Goal: Task Accomplishment & Management: Use online tool/utility

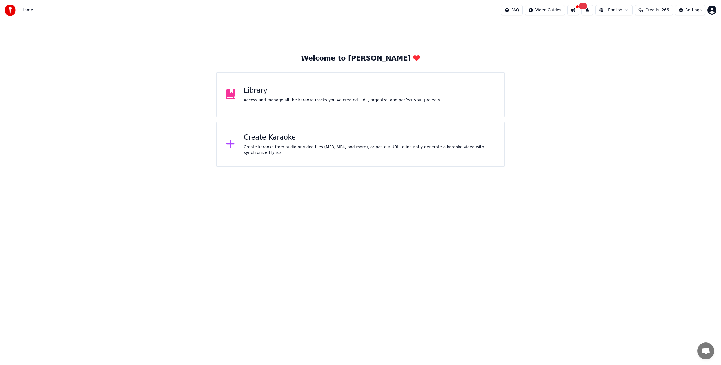
click at [286, 147] on div "Create karaoke from audio or video files (MP3, MP4, and more), or paste a URL t…" at bounding box center [369, 149] width 251 height 11
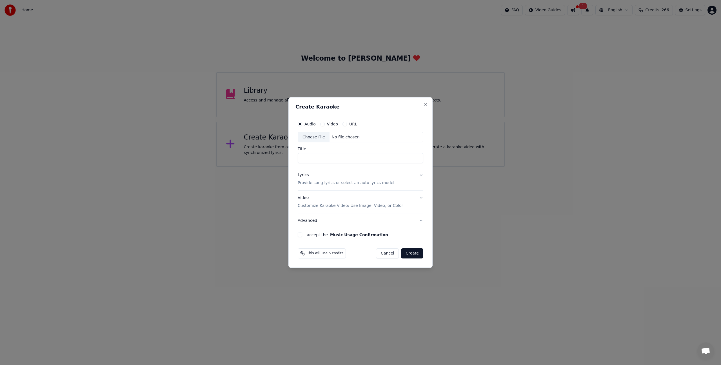
click at [322, 127] on div "Audio Video URL" at bounding box center [361, 123] width 126 height 11
click at [323, 126] on div "Video" at bounding box center [329, 124] width 18 height 5
click at [322, 124] on button "Video" at bounding box center [322, 124] width 5 height 5
click at [317, 137] on div "Choose File" at bounding box center [314, 137] width 32 height 10
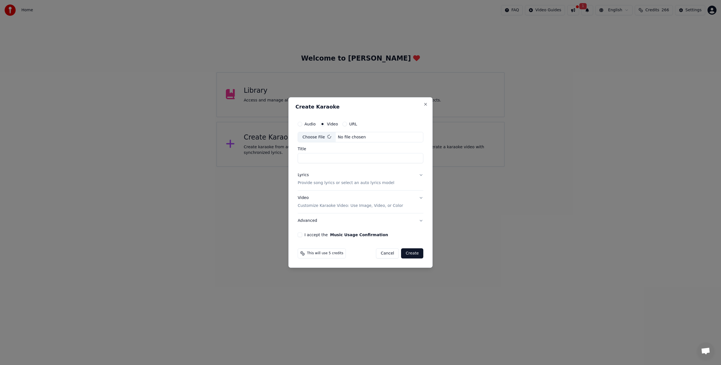
type input "**********"
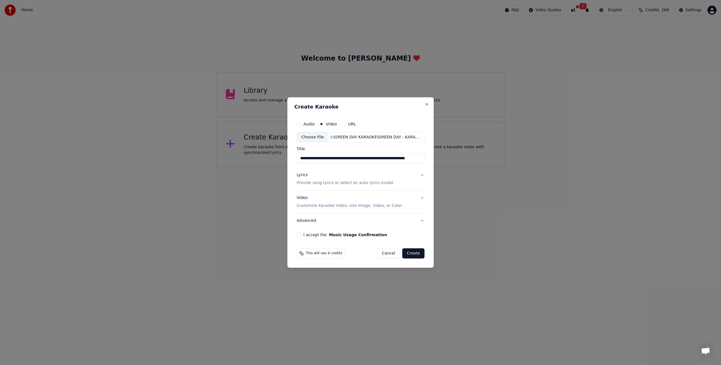
click at [318, 185] on p "Provide song lyrics or select an auto lyrics model" at bounding box center [344, 183] width 97 height 6
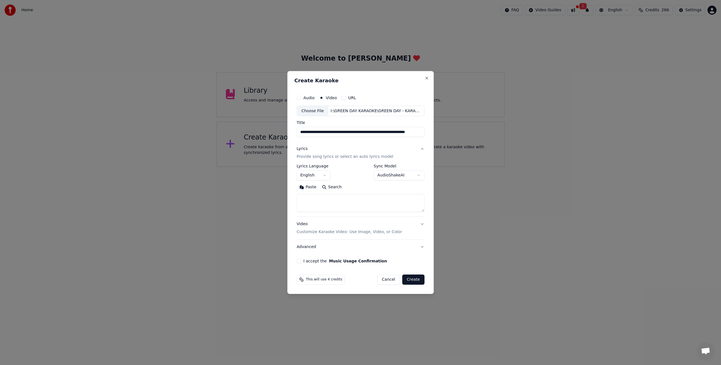
click at [329, 199] on textarea at bounding box center [360, 203] width 128 height 18
paste textarea "**********"
type textarea "**********"
click at [300, 263] on button "I accept the Music Usage Confirmation" at bounding box center [298, 260] width 5 height 5
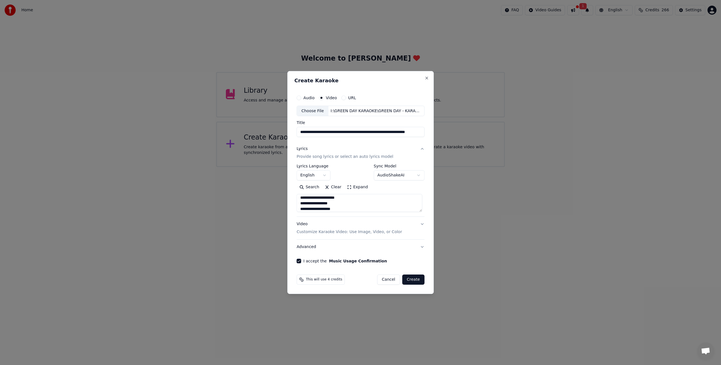
click at [310, 229] on p "Customize Karaoke Video: Use Image, Video, or Color" at bounding box center [348, 232] width 105 height 6
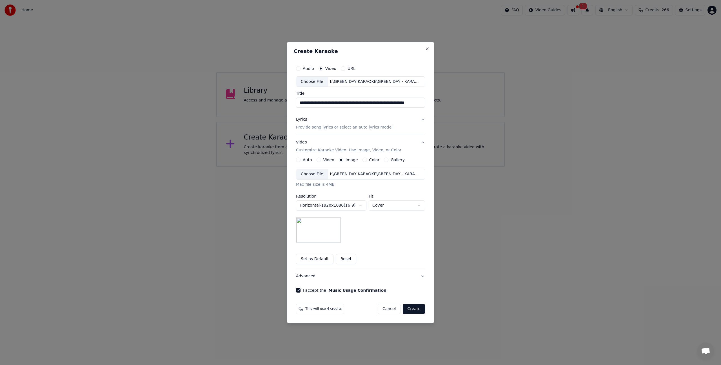
click at [320, 225] on img at bounding box center [318, 229] width 45 height 25
click at [345, 167] on body "**********" at bounding box center [360, 83] width 721 height 167
select select "*********"
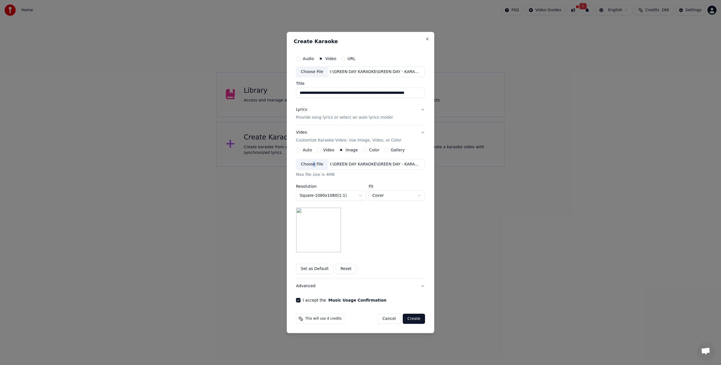
click at [313, 165] on div "Choose File" at bounding box center [312, 164] width 32 height 10
drag, startPoint x: 415, startPoint y: 318, endPoint x: 316, endPoint y: 265, distance: 111.7
click at [316, 263] on form "**********" at bounding box center [360, 188] width 133 height 275
click at [318, 270] on button "Set as Default" at bounding box center [314, 269] width 37 height 10
click at [415, 318] on button "Create" at bounding box center [414, 318] width 22 height 10
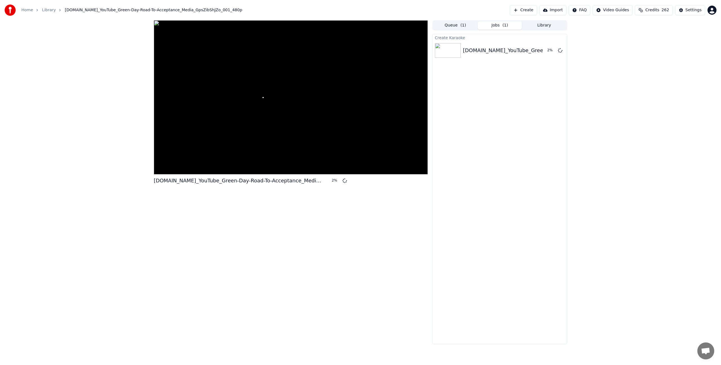
click at [533, 9] on button "Create" at bounding box center [523, 10] width 27 height 10
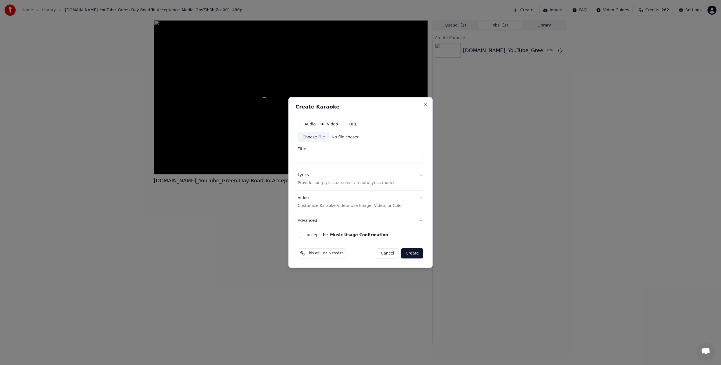
click at [315, 137] on div "Choose File" at bounding box center [314, 137] width 32 height 10
type input "**********"
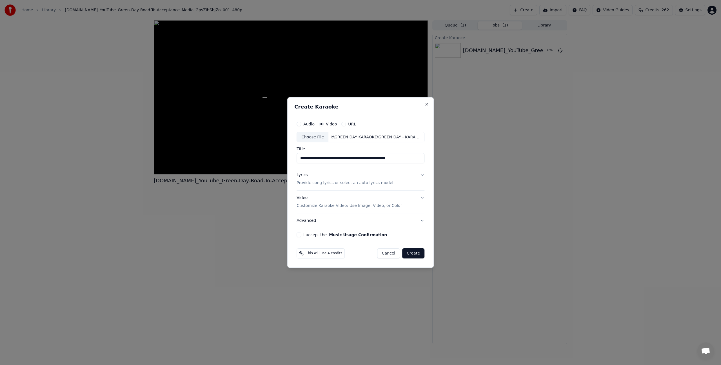
click at [352, 180] on p "Provide song lyrics or select an auto lyrics model" at bounding box center [344, 183] width 97 height 6
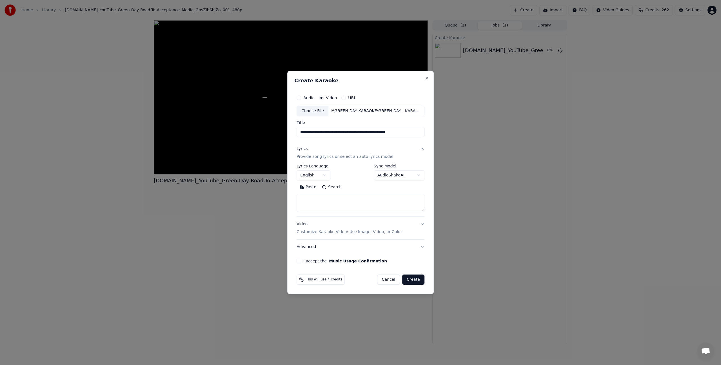
click at [341, 197] on textarea at bounding box center [360, 203] width 128 height 18
paste textarea "**********"
type textarea "**********"
click at [314, 239] on button "Video Customize Karaoke Video: Use Image, Video, or Color" at bounding box center [360, 228] width 128 height 23
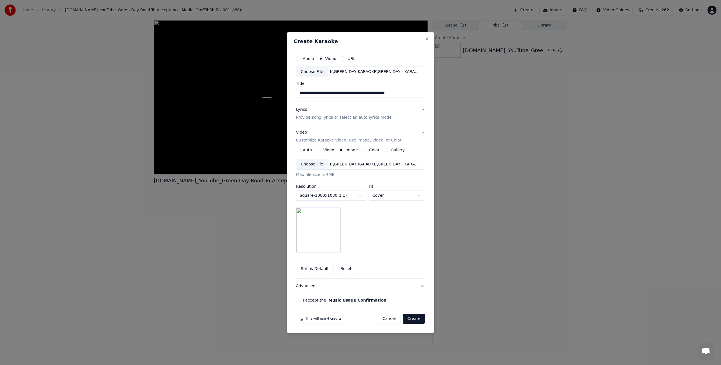
click at [313, 232] on div "**********" at bounding box center [360, 205] width 129 height 93
click at [297, 301] on button "I accept the Music Usage Confirmation" at bounding box center [298, 300] width 5 height 5
click at [345, 192] on body "**********" at bounding box center [360, 182] width 721 height 365
select select "*********"
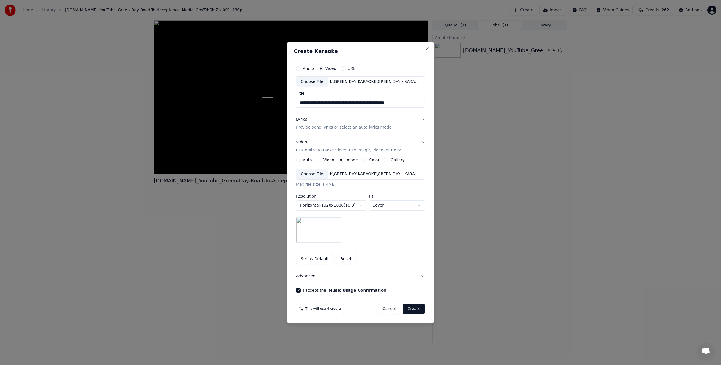
click at [322, 207] on body "**********" at bounding box center [360, 182] width 721 height 365
click at [377, 199] on body "**********" at bounding box center [360, 182] width 721 height 365
click at [384, 204] on body "**********" at bounding box center [360, 182] width 721 height 365
click at [380, 208] on body "**********" at bounding box center [360, 182] width 721 height 365
click at [377, 204] on body "**********" at bounding box center [360, 182] width 721 height 365
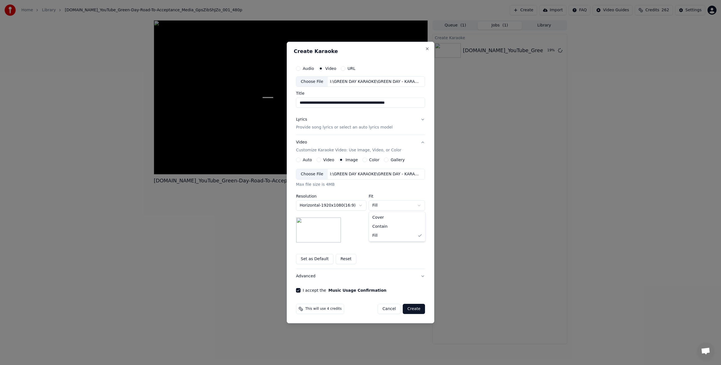
select select "*******"
click at [312, 258] on button "Set as Default" at bounding box center [314, 259] width 37 height 10
click at [416, 310] on button "Create" at bounding box center [414, 309] width 22 height 10
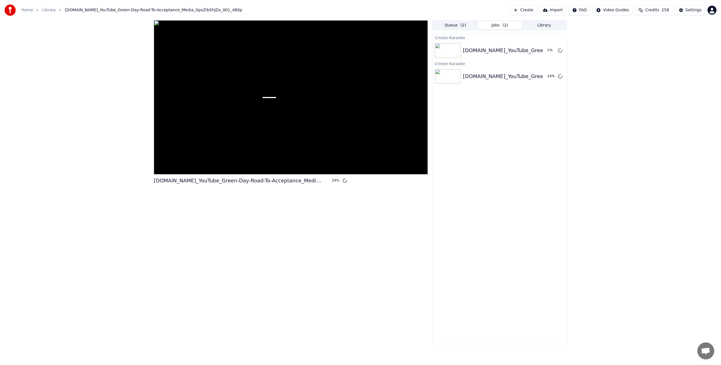
click at [530, 10] on button "Create" at bounding box center [523, 10] width 27 height 10
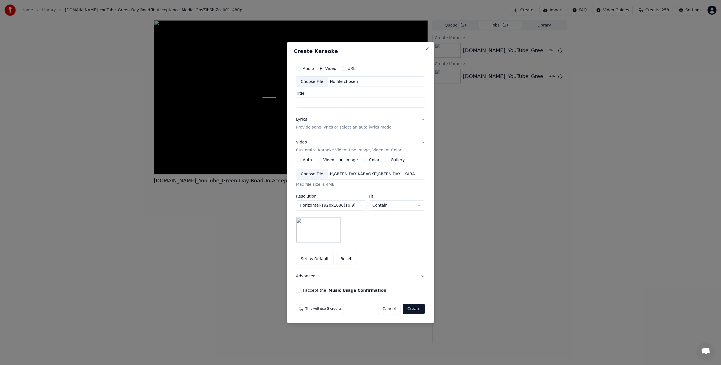
click at [313, 83] on div "Choose File" at bounding box center [312, 82] width 32 height 10
type input "**********"
click at [329, 126] on p "Provide song lyrics or select an auto lyrics model" at bounding box center [344, 128] width 97 height 6
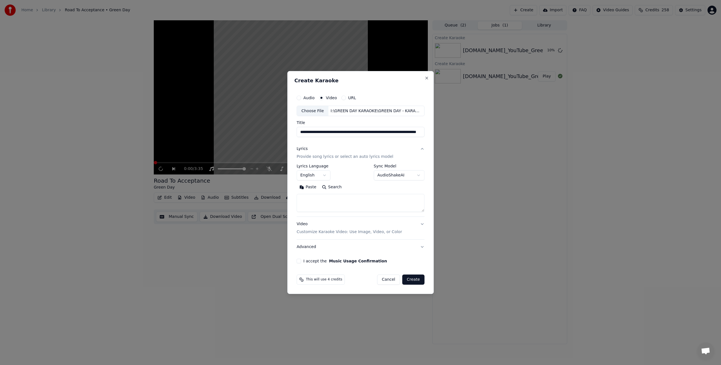
click at [321, 208] on textarea at bounding box center [360, 203] width 128 height 18
paste textarea "**********"
type textarea "**********"
click at [299, 264] on div "**********" at bounding box center [360, 178] width 132 height 176
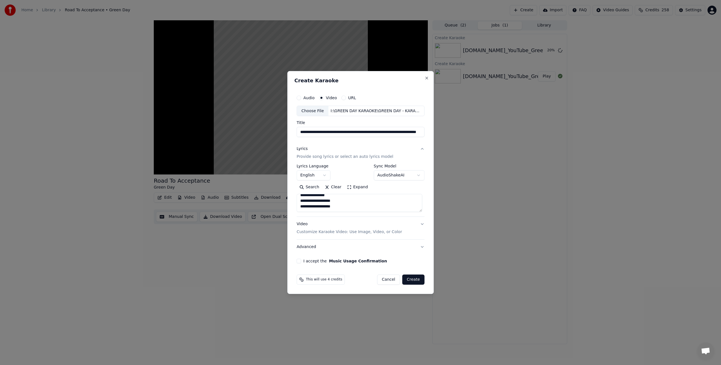
click at [300, 262] on button "I accept the Music Usage Confirmation" at bounding box center [298, 260] width 5 height 5
click at [412, 280] on button "Create" at bounding box center [413, 279] width 22 height 10
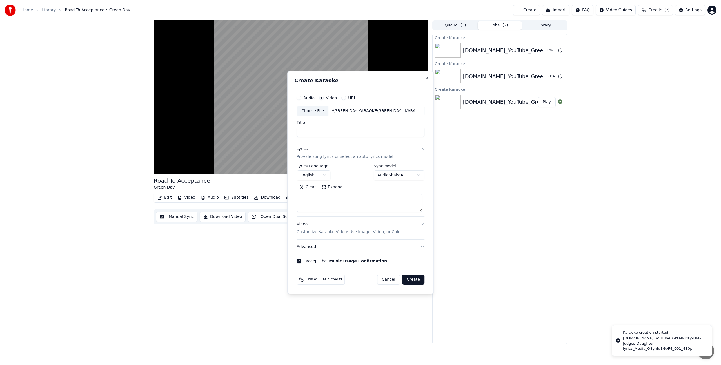
select select
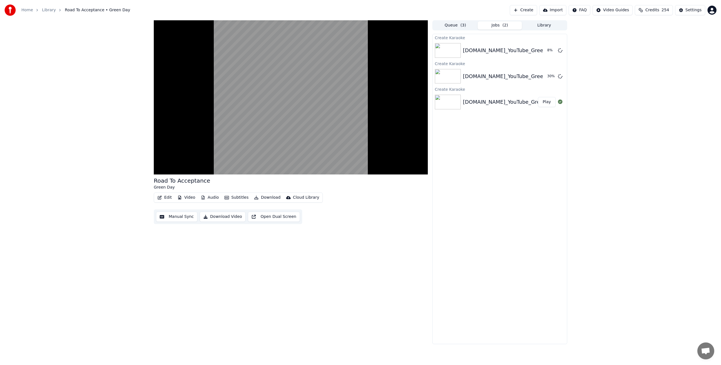
scroll to position [0, 0]
click at [533, 5] on div "Home Library Road To Acceptance • Green Day Create Import FAQ Video Guides Cred…" at bounding box center [360, 10] width 721 height 20
click at [535, 7] on button "Create" at bounding box center [523, 10] width 27 height 10
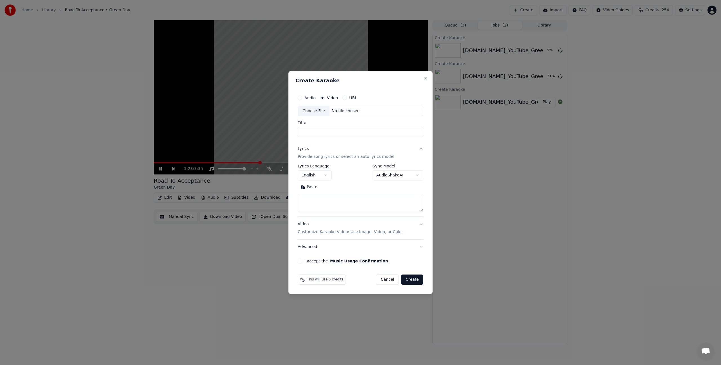
click at [318, 109] on div "Choose File" at bounding box center [314, 111] width 32 height 10
type input "**********"
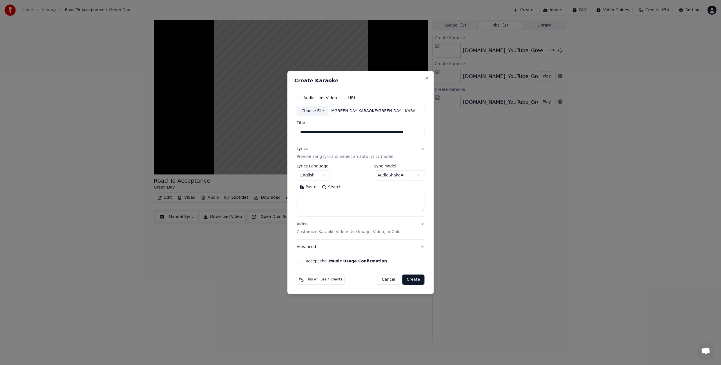
click at [316, 207] on textarea at bounding box center [360, 203] width 128 height 18
paste textarea "**********"
type textarea "**********"
click at [301, 259] on button "I accept the Music Usage Confirmation" at bounding box center [298, 260] width 5 height 5
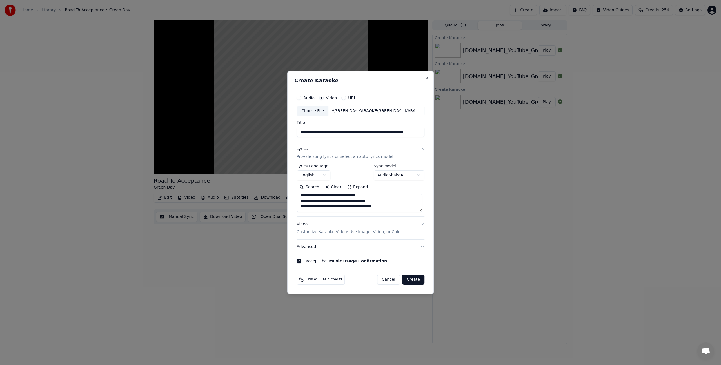
click at [415, 281] on button "Create" at bounding box center [413, 279] width 22 height 10
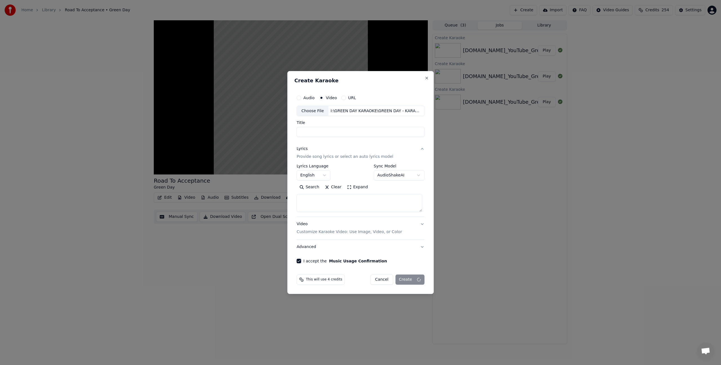
select select
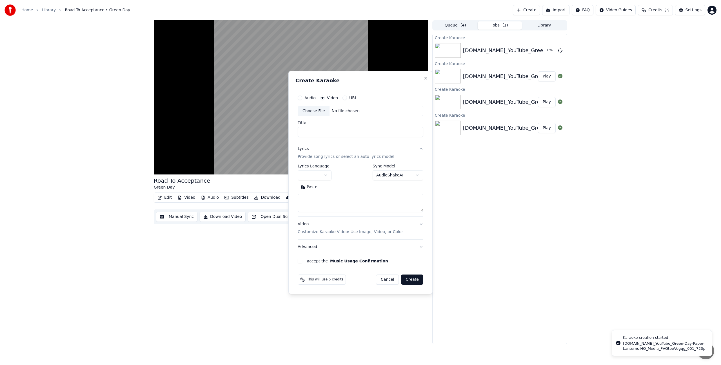
scroll to position [0, 0]
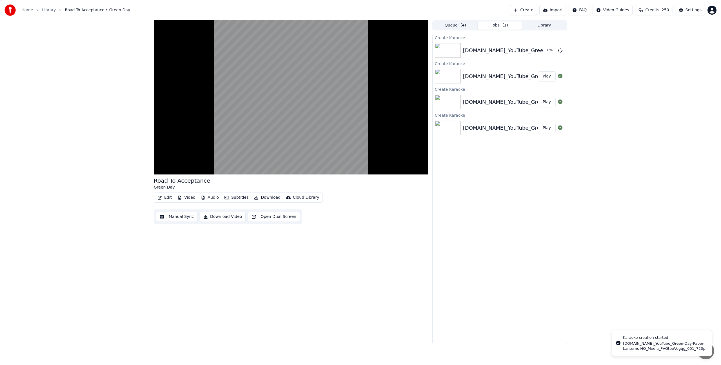
click at [532, 10] on button "Create" at bounding box center [523, 10] width 27 height 10
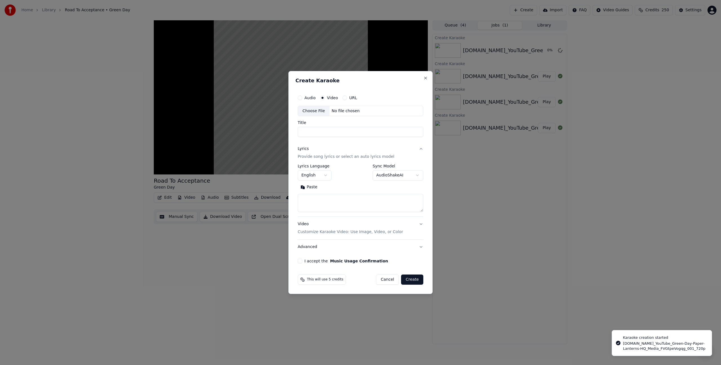
click at [313, 112] on div "Choose File" at bounding box center [314, 111] width 32 height 10
type input "**********"
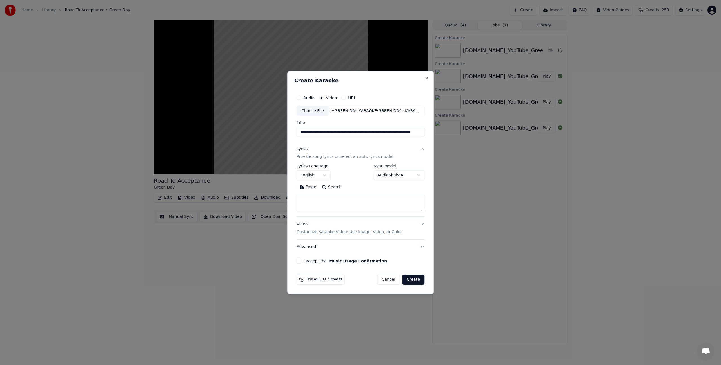
click at [309, 194] on textarea at bounding box center [360, 203] width 128 height 18
paste textarea "**********"
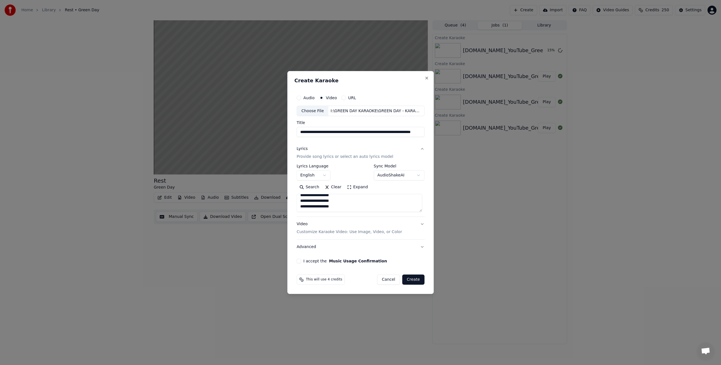
scroll to position [148, 0]
type textarea "**********"
click at [301, 262] on button "I accept the Music Usage Confirmation" at bounding box center [298, 260] width 5 height 5
click at [325, 231] on p "Customize Karaoke Video: Use Image, Video, or Color" at bounding box center [348, 232] width 105 height 6
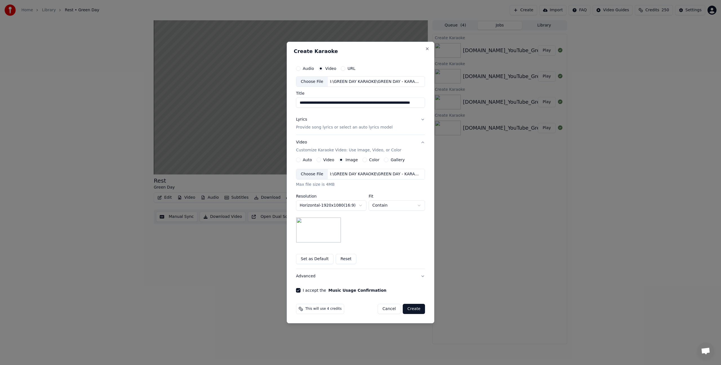
click at [322, 222] on img at bounding box center [318, 229] width 45 height 25
click at [319, 171] on div "Choose File" at bounding box center [312, 174] width 32 height 10
click at [320, 127] on p "Provide song lyrics or select an auto lyrics model" at bounding box center [344, 128] width 97 height 6
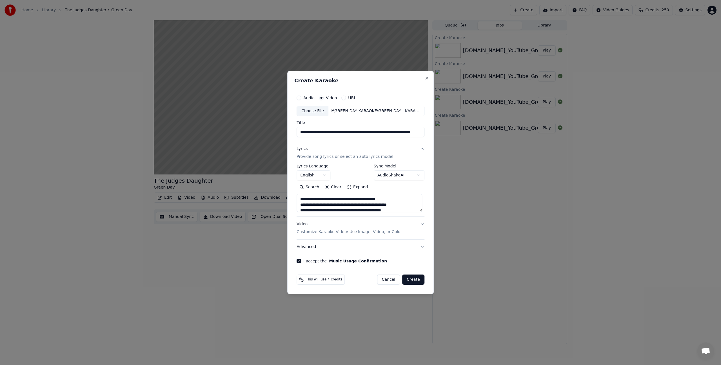
click at [328, 206] on textarea "**********" at bounding box center [359, 203] width 126 height 18
click at [412, 283] on button "Create" at bounding box center [413, 279] width 22 height 10
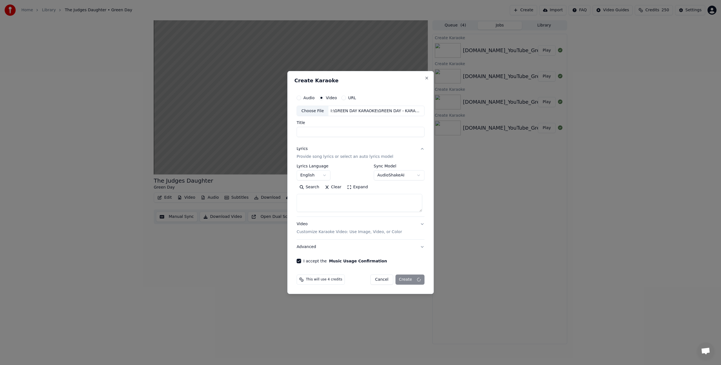
select select
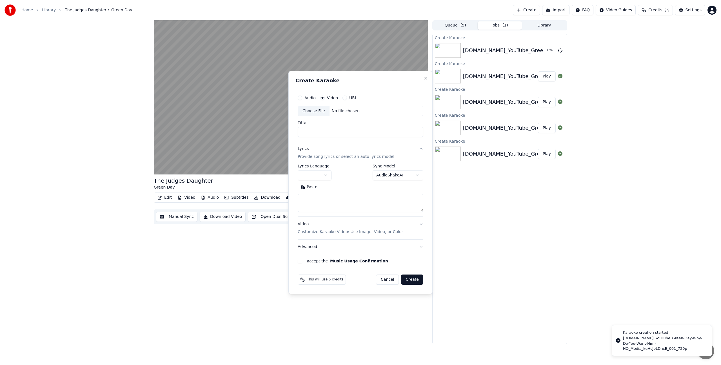
scroll to position [0, 0]
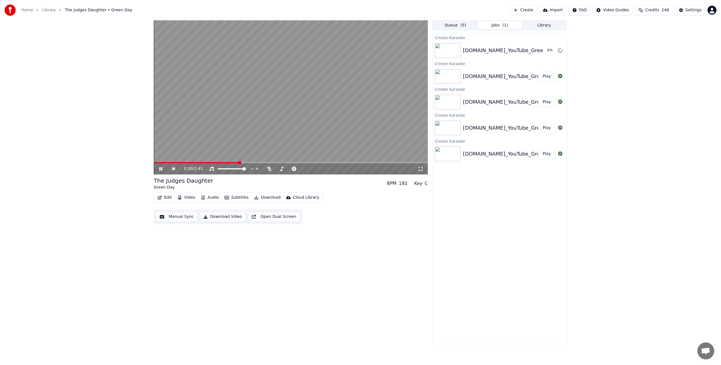
click at [160, 169] on icon at bounding box center [160, 168] width 3 height 3
click at [520, 156] on div "[DOMAIN_NAME]_YouTube_Green-Day-Road-To-Acceptance_Media_GpsZibShJZo_001_480p" at bounding box center [577, 154] width 228 height 8
click at [512, 55] on div "[DOMAIN_NAME]_YouTube_Green-Day-Why-Do-You-Want-Him-HQ_Media_kuHcJoLDncE_001_72…" at bounding box center [499, 50] width 134 height 19
click at [550, 49] on button "Play" at bounding box center [547, 50] width 18 height 10
click at [257, 166] on body "Home Library Why Do You Want Him • Green Day Create Import FAQ Video Guides Cre…" at bounding box center [360, 182] width 721 height 365
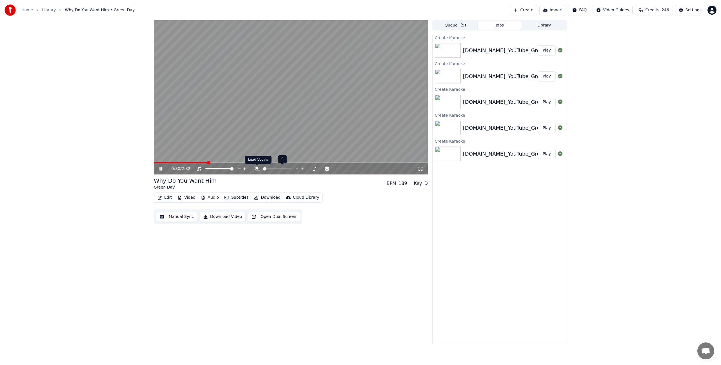
click at [256, 170] on icon at bounding box center [257, 168] width 6 height 5
click at [171, 163] on div "0:33 / 2:32" at bounding box center [291, 168] width 274 height 11
click at [171, 163] on span at bounding box center [185, 162] width 62 height 1
click at [181, 162] on span at bounding box center [291, 162] width 274 height 1
click at [190, 162] on span at bounding box center [291, 162] width 274 height 1
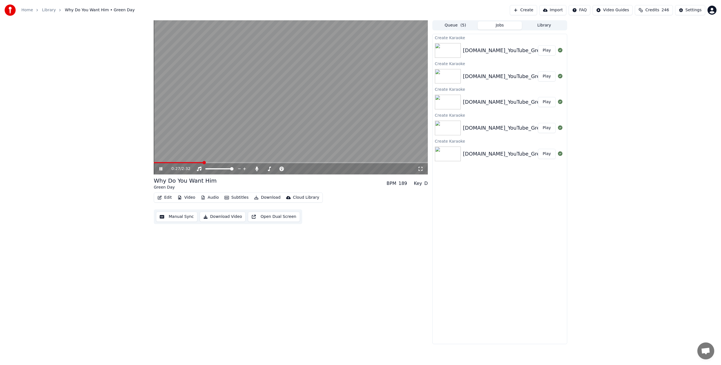
click at [191, 162] on span at bounding box center [178, 162] width 49 height 1
click at [198, 162] on span at bounding box center [182, 162] width 57 height 1
click at [224, 162] on span at bounding box center [189, 162] width 70 height 1
click at [258, 163] on span at bounding box center [206, 162] width 104 height 1
click at [269, 163] on div "1:09 / 2:32" at bounding box center [291, 168] width 274 height 11
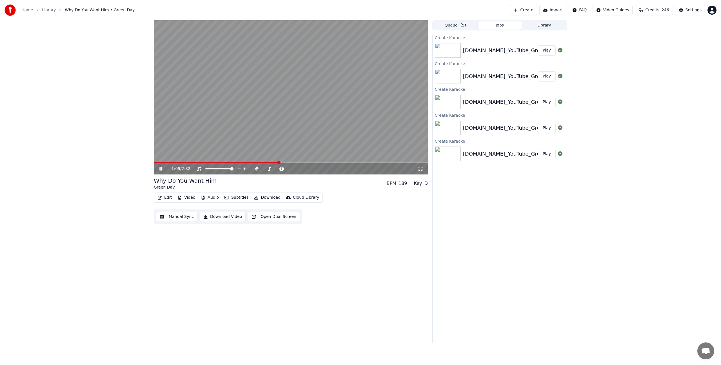
click at [266, 162] on span at bounding box center [216, 162] width 125 height 1
click at [273, 161] on video at bounding box center [291, 97] width 274 height 154
click at [265, 161] on video at bounding box center [291, 97] width 274 height 154
click at [262, 160] on video at bounding box center [291, 97] width 274 height 154
click at [266, 163] on span at bounding box center [217, 162] width 127 height 1
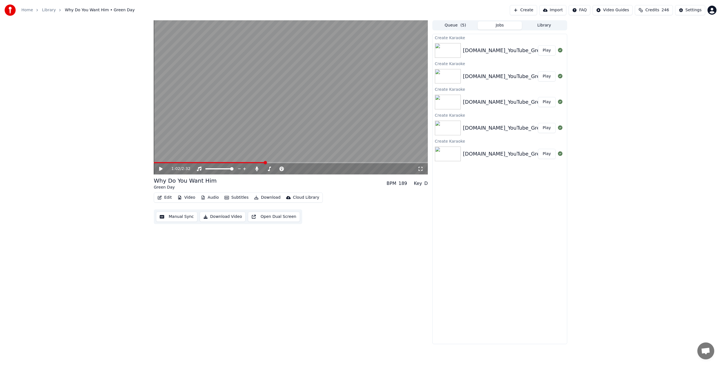
click at [259, 109] on video at bounding box center [291, 97] width 274 height 154
click at [267, 161] on video at bounding box center [291, 97] width 274 height 154
click at [268, 162] on span at bounding box center [211, 162] width 115 height 1
click at [274, 144] on video at bounding box center [291, 97] width 274 height 154
click at [335, 163] on div "1:45 / 2:32" at bounding box center [291, 168] width 274 height 11
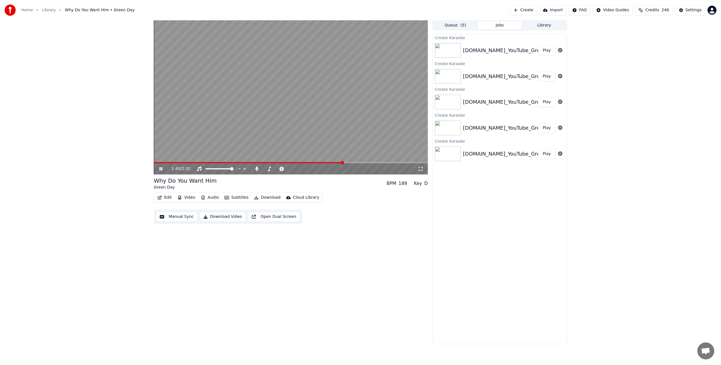
click at [333, 162] on video at bounding box center [291, 97] width 274 height 154
click at [335, 162] on span at bounding box center [249, 162] width 190 height 1
click at [335, 162] on span at bounding box center [334, 162] width 3 height 3
click at [331, 148] on video at bounding box center [291, 97] width 274 height 154
click at [351, 160] on video at bounding box center [291, 97] width 274 height 154
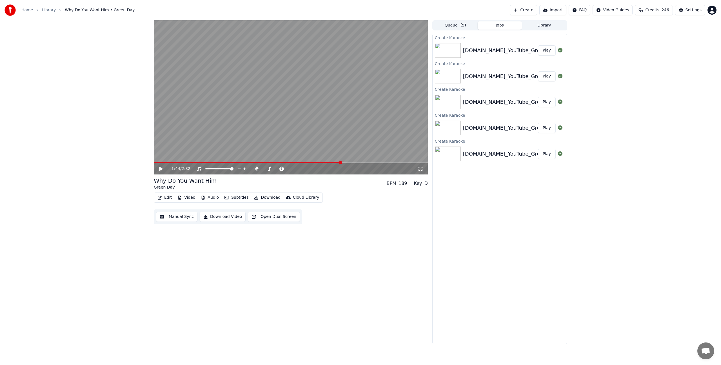
click at [356, 160] on video at bounding box center [291, 97] width 274 height 154
click at [360, 161] on video at bounding box center [291, 97] width 274 height 154
click at [363, 162] on span at bounding box center [291, 162] width 274 height 1
click at [340, 143] on video at bounding box center [291, 97] width 274 height 154
click at [377, 163] on span at bounding box center [291, 162] width 274 height 1
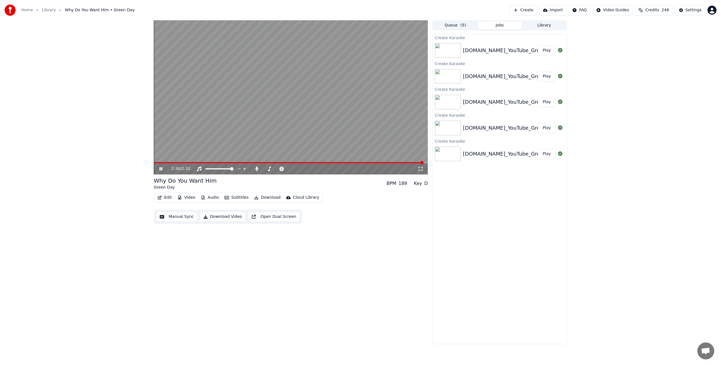
click at [375, 91] on video at bounding box center [291, 97] width 274 height 154
click at [257, 167] on icon at bounding box center [256, 168] width 3 height 5
click at [265, 197] on button "Download" at bounding box center [267, 197] width 31 height 8
click at [269, 206] on div "Video [.mp4]" at bounding box center [279, 209] width 63 height 9
click at [546, 76] on button "Play" at bounding box center [547, 76] width 18 height 10
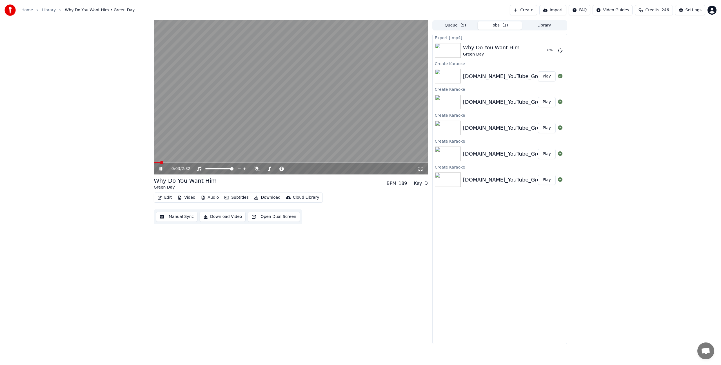
click at [547, 78] on button "Play" at bounding box center [547, 76] width 18 height 10
click at [543, 103] on button "Play" at bounding box center [547, 102] width 18 height 10
click at [264, 168] on div "0:16 / 2:25" at bounding box center [301, 169] width 234 height 6
click at [271, 170] on icon at bounding box center [269, 168] width 6 height 5
click at [268, 170] on icon at bounding box center [269, 168] width 6 height 5
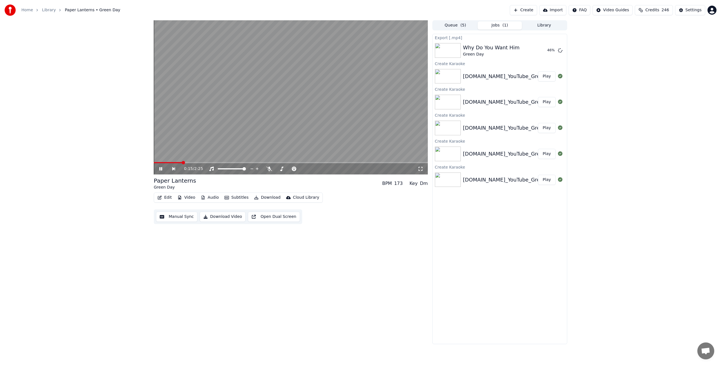
click at [182, 163] on span at bounding box center [168, 162] width 28 height 1
click at [157, 163] on span at bounding box center [158, 162] width 8 height 1
drag, startPoint x: 269, startPoint y: 168, endPoint x: 242, endPoint y: 165, distance: 27.2
click at [269, 168] on icon at bounding box center [269, 168] width 6 height 5
click at [183, 163] on span at bounding box center [291, 162] width 274 height 1
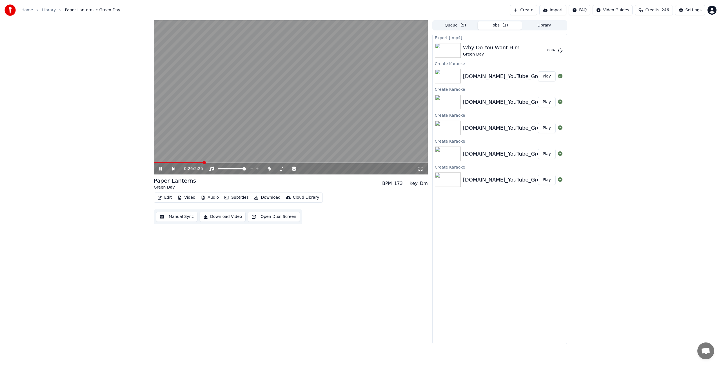
click at [191, 164] on div "0:26 / 2:25" at bounding box center [291, 168] width 274 height 11
click at [187, 162] on span at bounding box center [171, 162] width 34 height 1
click at [180, 162] on span at bounding box center [168, 162] width 28 height 1
click at [351, 164] on div "1:35 / 2:25" at bounding box center [291, 168] width 274 height 11
click at [353, 163] on span at bounding box center [291, 162] width 274 height 1
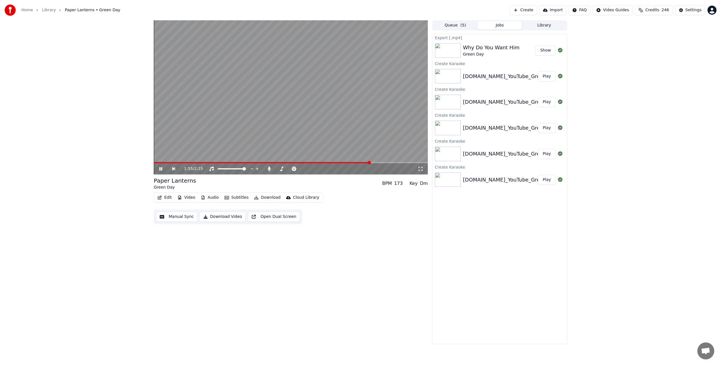
click at [371, 162] on span at bounding box center [291, 162] width 274 height 1
click at [360, 162] on span at bounding box center [262, 162] width 216 height 1
click at [405, 162] on video at bounding box center [291, 97] width 274 height 154
click at [398, 155] on video at bounding box center [291, 97] width 274 height 154
click at [268, 170] on icon at bounding box center [269, 168] width 3 height 5
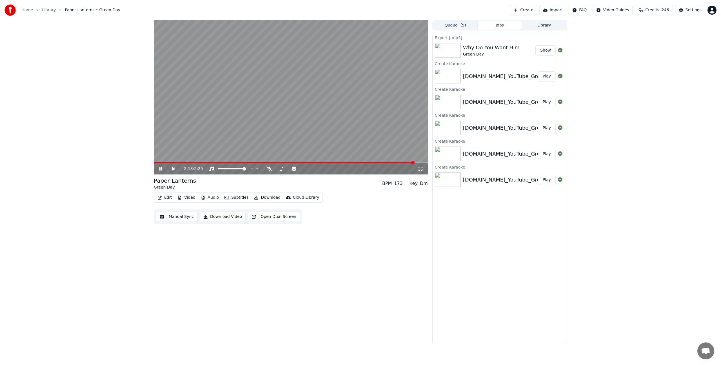
click at [260, 196] on button "Download" at bounding box center [267, 197] width 31 height 8
click at [268, 209] on div "Video [.mp4]" at bounding box center [272, 210] width 25 height 6
click at [547, 102] on button "Play" at bounding box center [547, 102] width 18 height 10
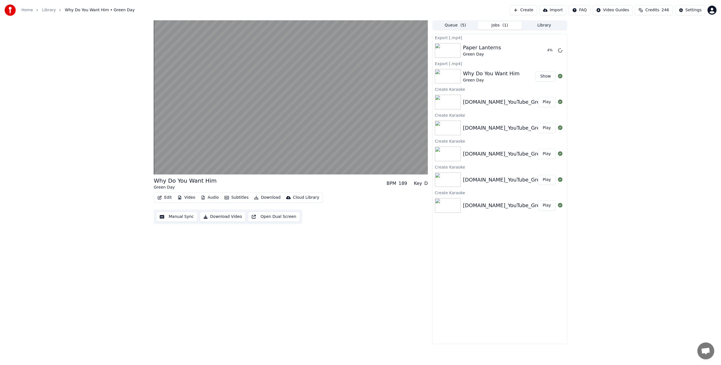
click at [551, 126] on button "Play" at bounding box center [547, 128] width 18 height 10
click at [549, 153] on button "Play" at bounding box center [547, 154] width 18 height 10
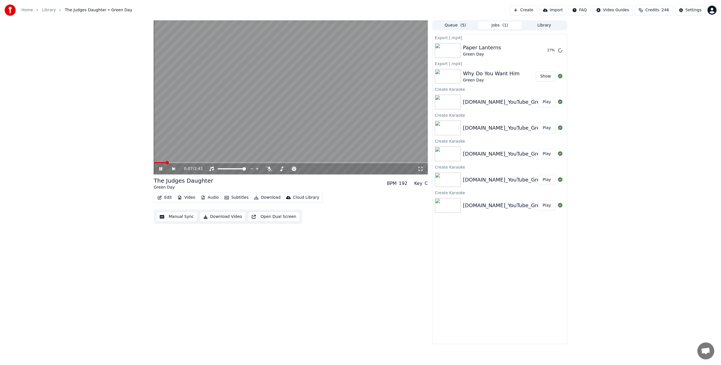
click at [165, 163] on span at bounding box center [160, 162] width 12 height 1
click at [155, 163] on span at bounding box center [155, 162] width 2 height 1
click at [367, 162] on span at bounding box center [291, 162] width 274 height 1
click at [351, 123] on video at bounding box center [291, 97] width 274 height 154
click at [331, 130] on video at bounding box center [291, 97] width 274 height 154
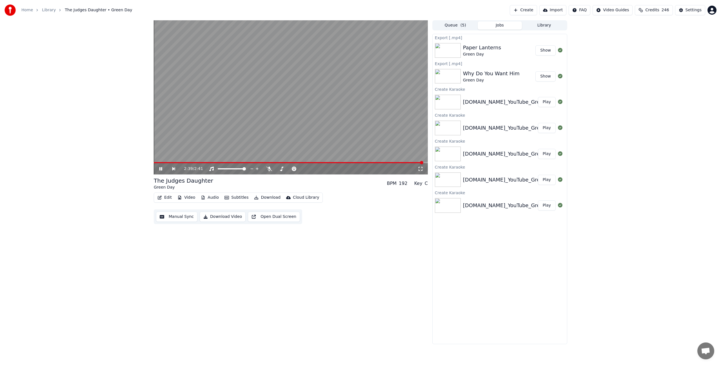
click at [259, 198] on button "Download" at bounding box center [267, 197] width 31 height 8
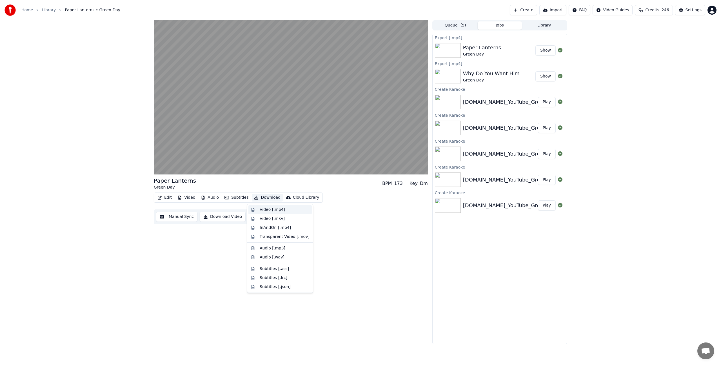
click at [270, 212] on div "Video [.mp4]" at bounding box center [272, 210] width 25 height 6
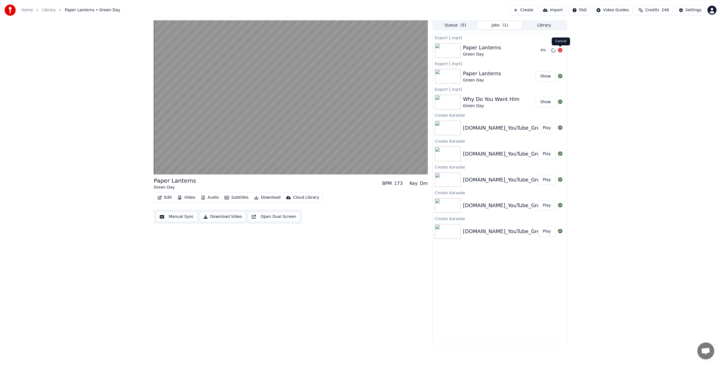
click at [560, 48] on icon at bounding box center [560, 50] width 5 height 5
click at [546, 156] on button "Play" at bounding box center [547, 154] width 18 height 10
click at [547, 179] on button "Play" at bounding box center [547, 180] width 18 height 10
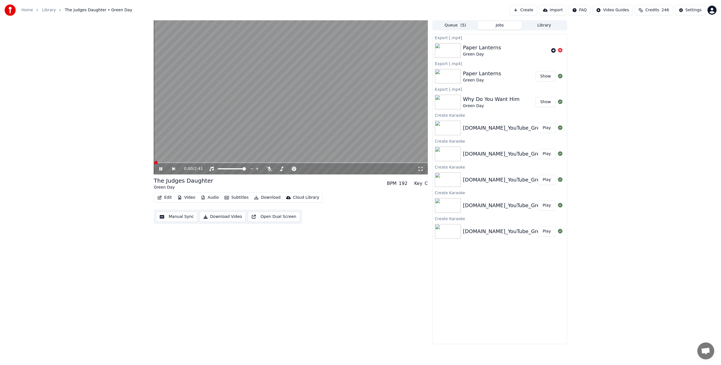
click at [259, 198] on button "Download" at bounding box center [267, 197] width 31 height 8
click at [262, 209] on div "Video [.mp4]" at bounding box center [272, 210] width 25 height 6
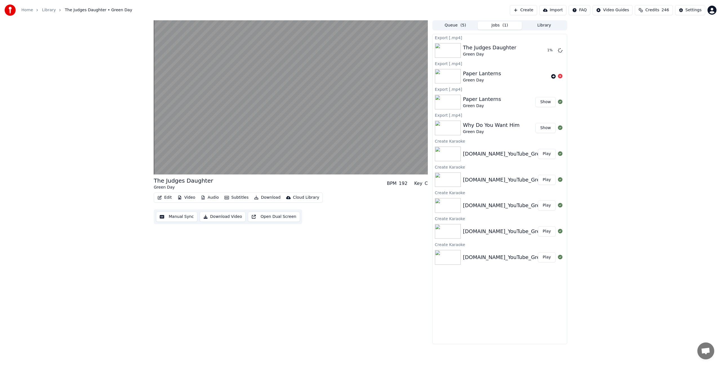
click at [496, 208] on div "[DOMAIN_NAME]_YouTube_Green-Day-The-Judges-Daughter-lyrics_Media_O8yhIqBGbF4_00…" at bounding box center [587, 205] width 248 height 8
click at [510, 228] on div "[DOMAIN_NAME]_YouTube_Green-Day-Rest_Media_2nHUQENj4sA_001_480p" at bounding box center [558, 231] width 191 height 8
click at [547, 230] on button "Play" at bounding box center [547, 231] width 18 height 10
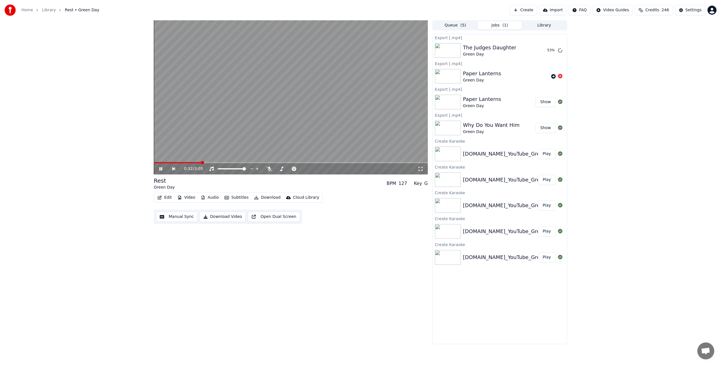
click at [158, 162] on span at bounding box center [178, 162] width 48 height 1
click at [248, 163] on span at bounding box center [291, 162] width 274 height 1
click at [239, 160] on video at bounding box center [291, 97] width 274 height 154
click at [242, 162] on span at bounding box center [204, 162] width 100 height 1
click at [240, 131] on video at bounding box center [291, 97] width 274 height 154
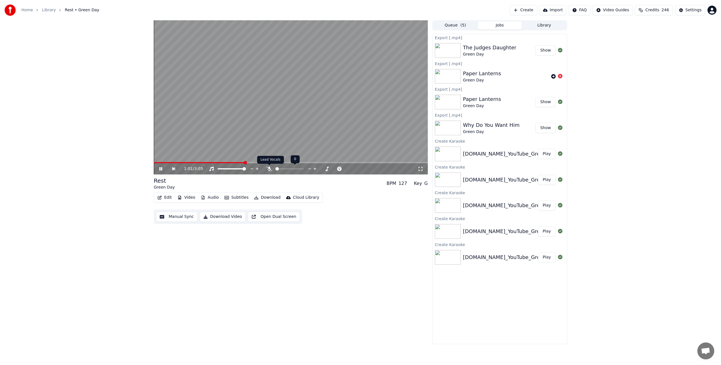
click at [271, 169] on icon at bounding box center [269, 168] width 6 height 5
click at [240, 161] on video at bounding box center [291, 97] width 274 height 154
drag, startPoint x: 246, startPoint y: 163, endPoint x: 241, endPoint y: 161, distance: 5.7
click at [245, 163] on div "1:08 / 3:05" at bounding box center [291, 168] width 274 height 11
click at [241, 160] on video at bounding box center [291, 97] width 274 height 154
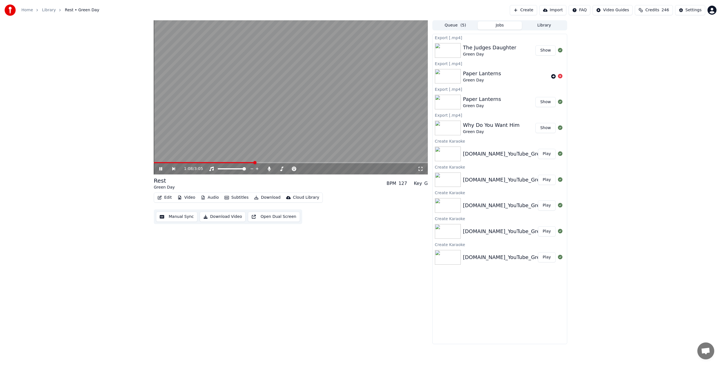
click at [244, 162] on span at bounding box center [204, 162] width 101 height 1
click at [267, 167] on icon at bounding box center [269, 168] width 6 height 5
click at [269, 168] on icon at bounding box center [269, 168] width 6 height 5
click at [256, 163] on span at bounding box center [211, 162] width 115 height 1
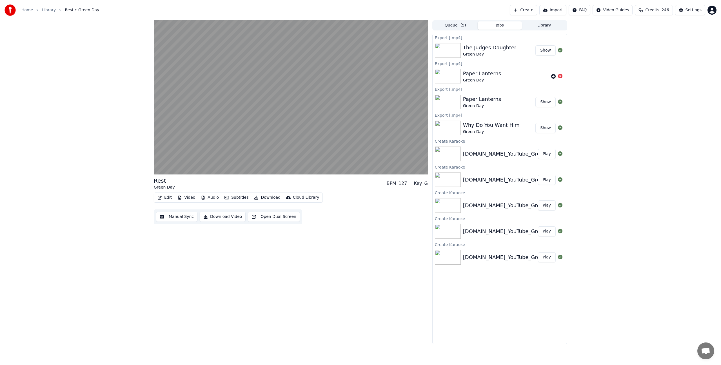
click at [333, 259] on div "Rest Green Day BPM 127 Key G Edit Video Audio Subtitles Download Cloud Library …" at bounding box center [291, 182] width 274 height 324
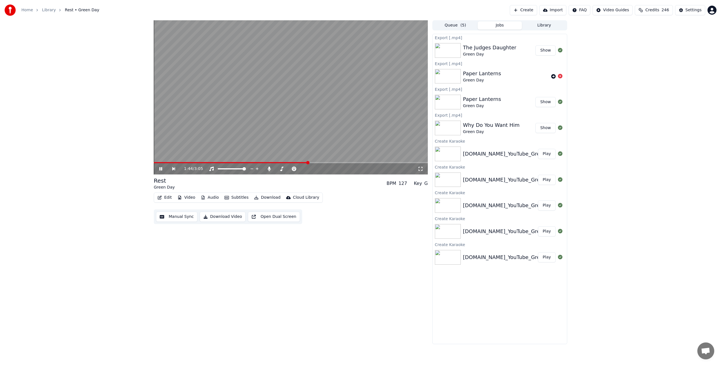
click at [323, 161] on video at bounding box center [291, 97] width 274 height 154
click at [327, 163] on div "1:44 / 3:05" at bounding box center [291, 168] width 274 height 11
click at [326, 161] on video at bounding box center [291, 97] width 274 height 154
click at [332, 163] on span at bounding box center [291, 162] width 274 height 1
click at [351, 162] on span at bounding box center [291, 162] width 274 height 1
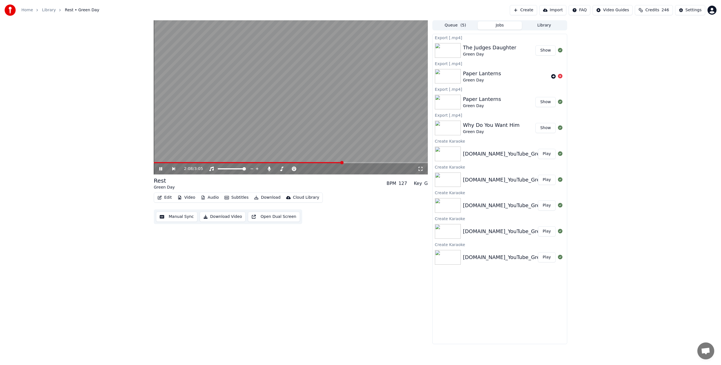
click at [342, 162] on span at bounding box center [248, 162] width 189 height 1
click at [336, 162] on span at bounding box center [245, 162] width 183 height 1
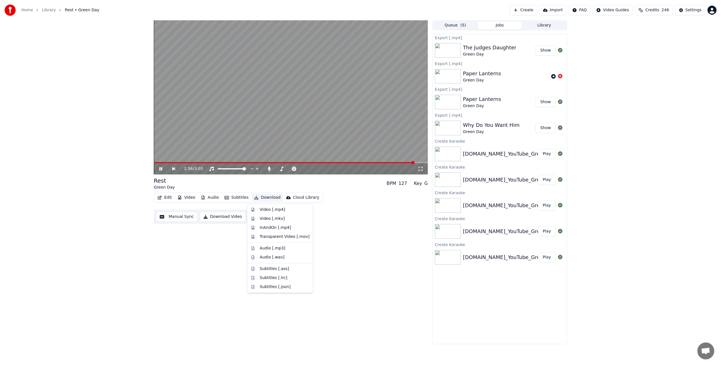
click at [253, 194] on button "Download" at bounding box center [267, 197] width 31 height 8
click at [248, 180] on div "Rest Green Day BPM 127 Key G" at bounding box center [291, 184] width 274 height 14
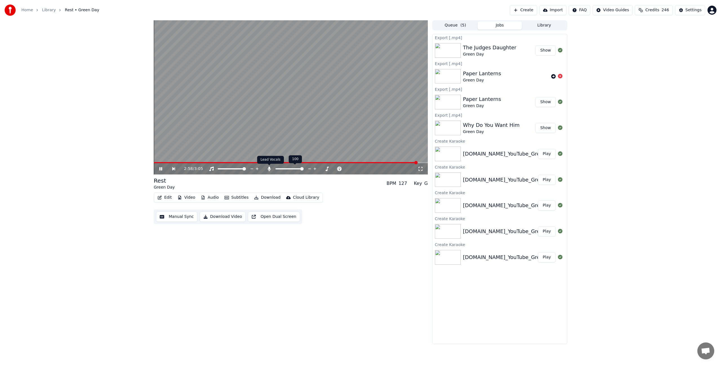
click at [269, 169] on icon at bounding box center [269, 168] width 3 height 5
click at [269, 198] on button "Download" at bounding box center [267, 197] width 31 height 8
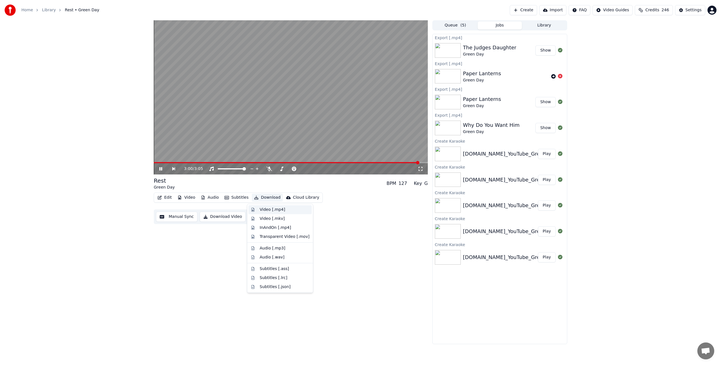
click at [278, 210] on div "Video [.mp4]" at bounding box center [272, 210] width 25 height 6
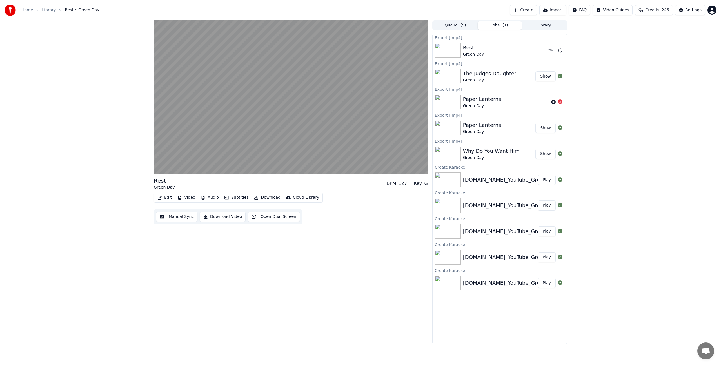
click at [546, 181] on button "Play" at bounding box center [547, 180] width 18 height 10
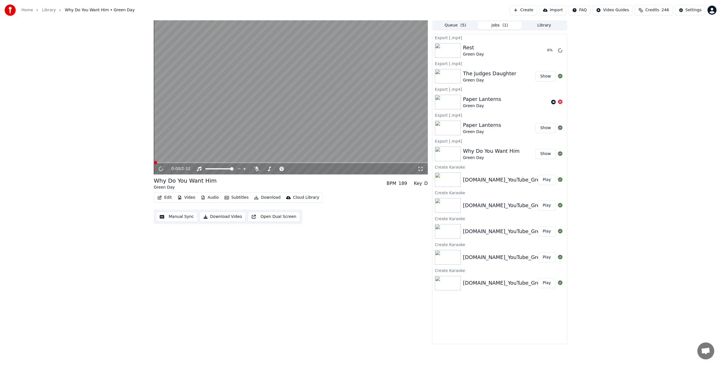
click at [543, 154] on button "Show" at bounding box center [545, 154] width 20 height 10
click at [460, 24] on button "Queue ( 5 )" at bounding box center [455, 25] width 44 height 8
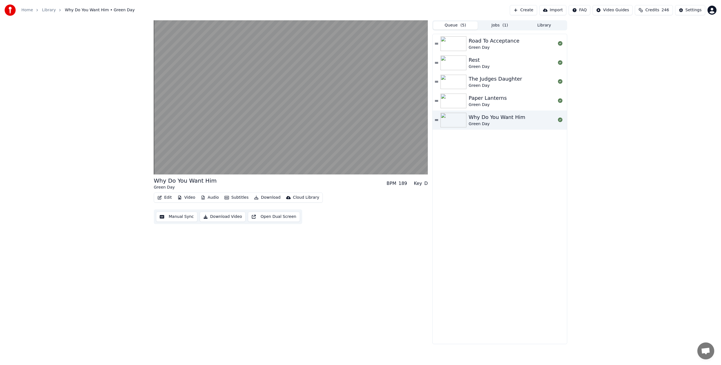
click at [483, 43] on div "Road To Acceptance" at bounding box center [494, 41] width 51 height 8
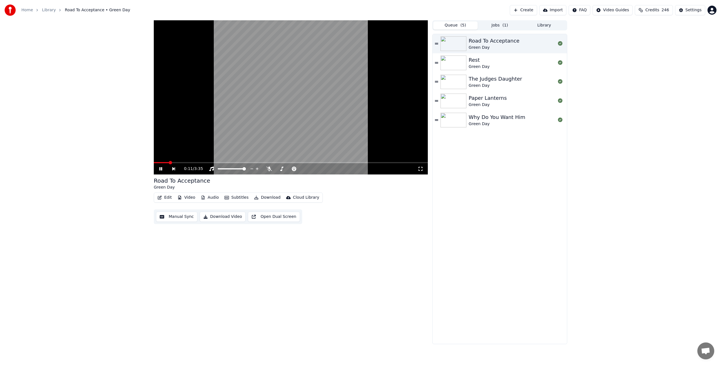
click at [154, 162] on span at bounding box center [161, 162] width 15 height 1
click at [156, 162] on span at bounding box center [157, 162] width 3 height 3
click at [268, 162] on span at bounding box center [291, 162] width 274 height 1
click at [261, 162] on span at bounding box center [211, 162] width 115 height 1
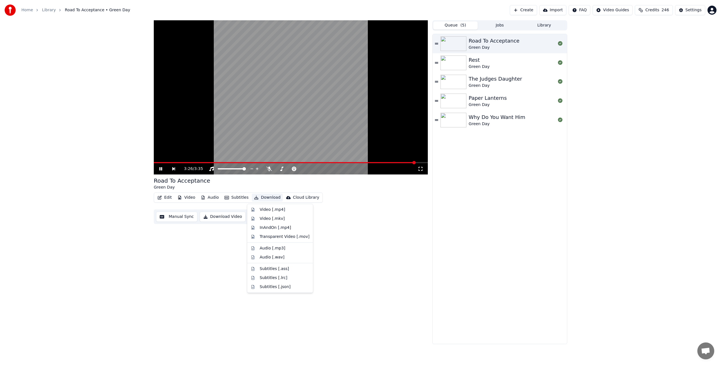
click at [265, 200] on button "Download" at bounding box center [267, 197] width 31 height 8
click at [262, 211] on div "Video [.mp4]" at bounding box center [272, 210] width 25 height 6
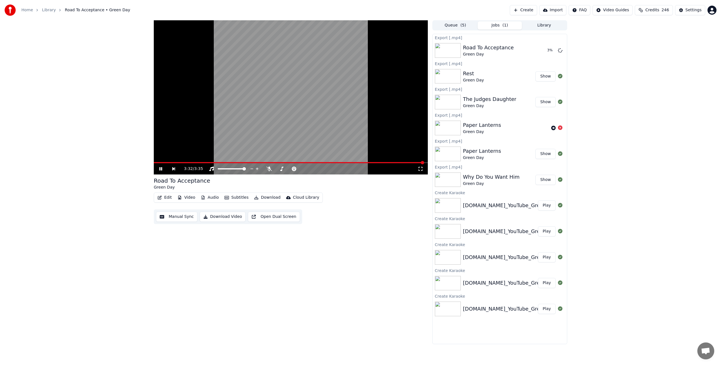
click at [545, 75] on button "Show" at bounding box center [545, 76] width 20 height 10
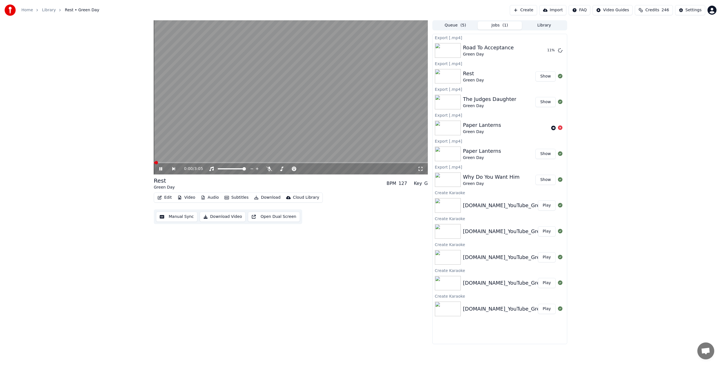
click at [184, 124] on video at bounding box center [291, 97] width 274 height 154
